Goal: Task Accomplishment & Management: Use online tool/utility

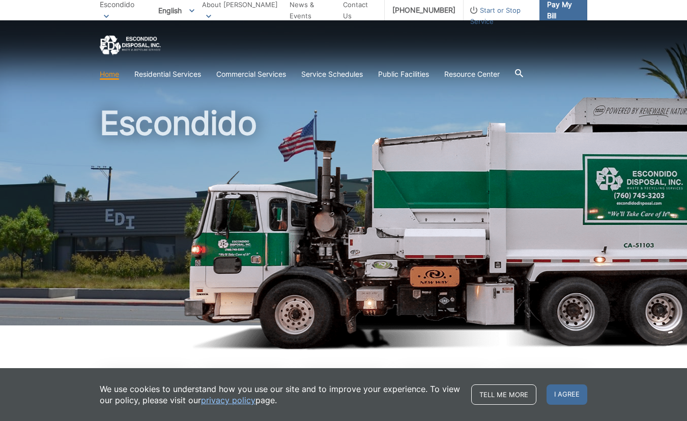
click at [572, 11] on span "Pay My Bill" at bounding box center [563, 10] width 32 height 22
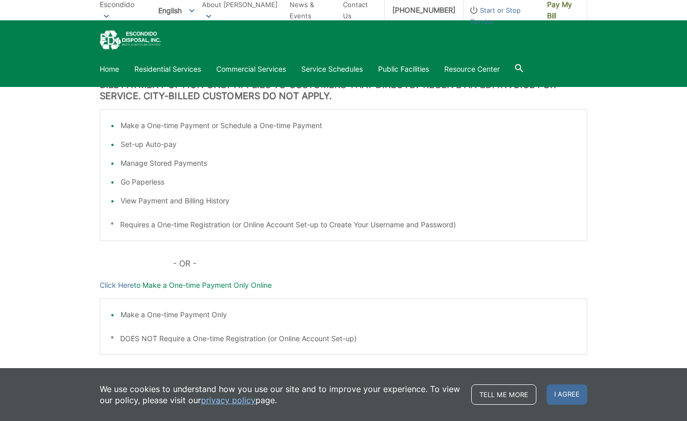
scroll to position [254, 0]
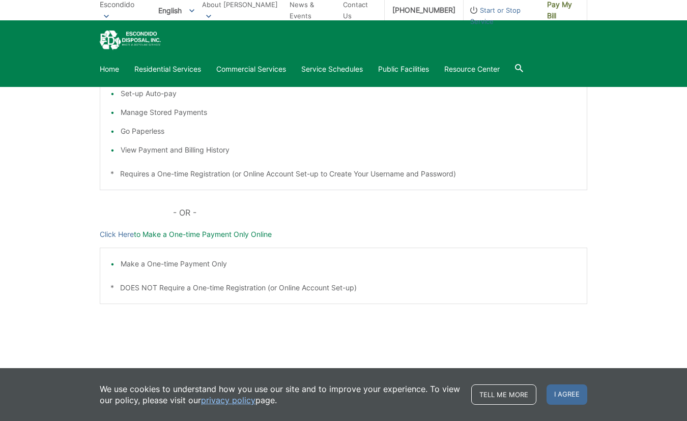
click at [215, 238] on p "Click Here to Make a One-time Payment Only Online" at bounding box center [344, 234] width 488 height 11
click at [111, 233] on link "Click Here" at bounding box center [117, 234] width 34 height 11
